Goal: Complete application form

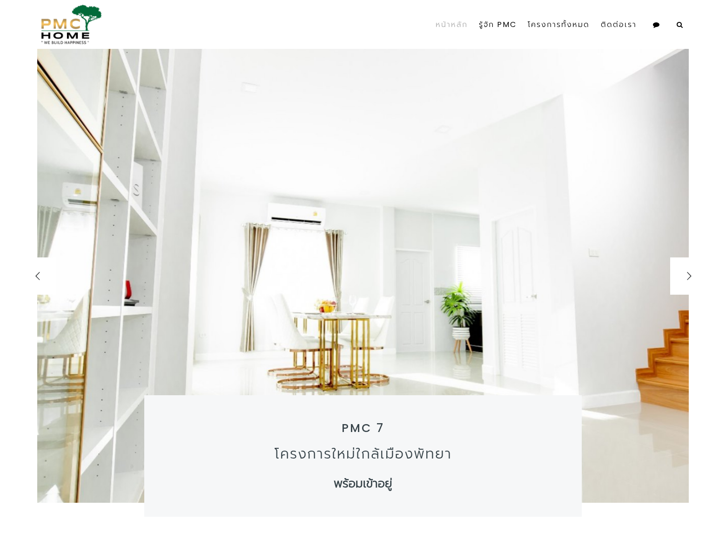
scroll to position [1650, 0]
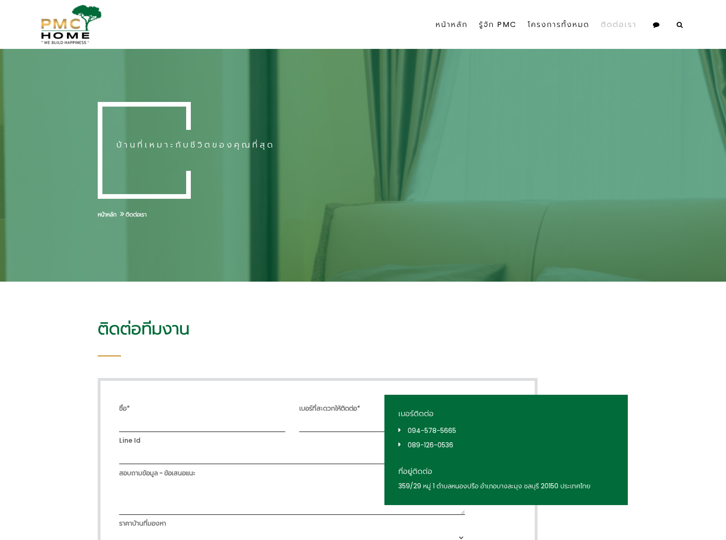
select select
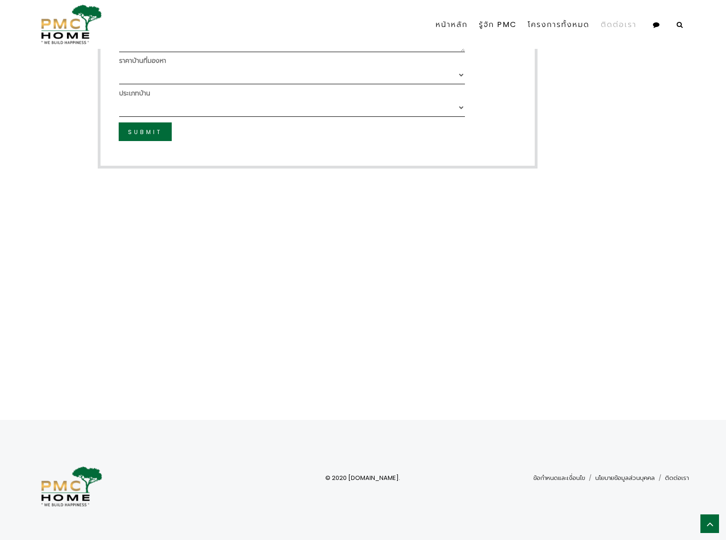
scroll to position [234, 0]
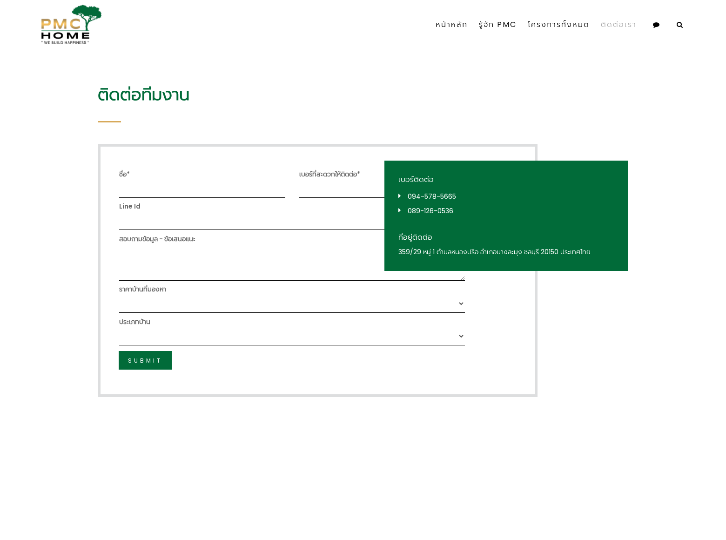
select select "3-5 ล้านบาท"
select select "บ้านแฝด"
type input "Rick Stephens"
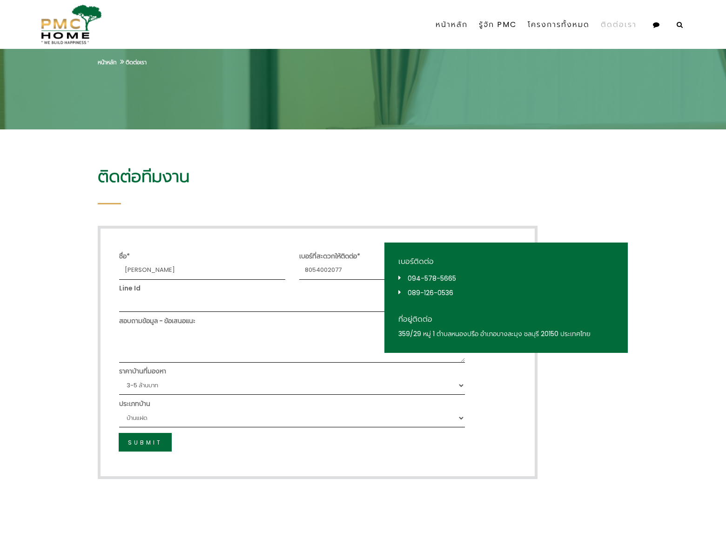
type input "8054002077"
type input "banners"
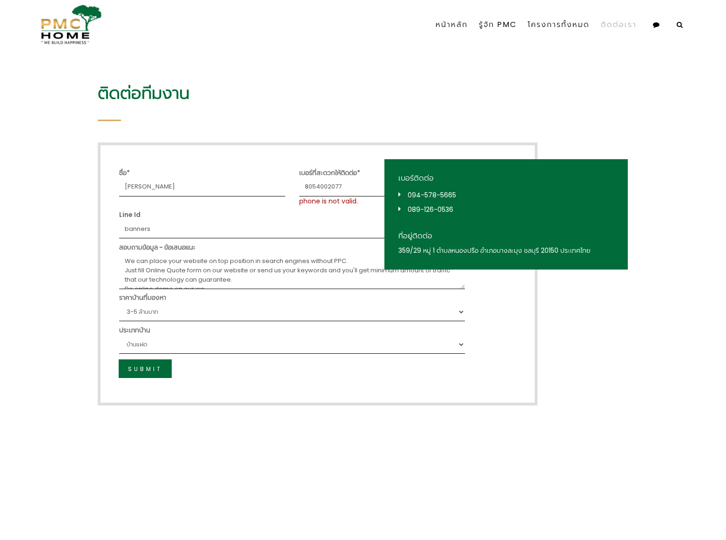
scroll to position [5, 0]
type textarea "We can place your website on top position in search engines without PPC. Just f…"
click at [145, 369] on span "Submit" at bounding box center [145, 369] width 34 height 8
